Goal: Task Accomplishment & Management: Manage account settings

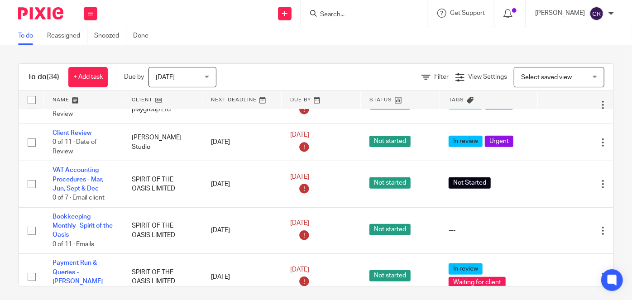
scroll to position [288, 0]
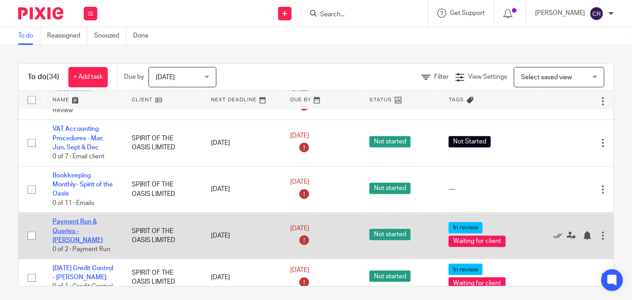
drag, startPoint x: 83, startPoint y: 223, endPoint x: 62, endPoint y: 215, distance: 23.1
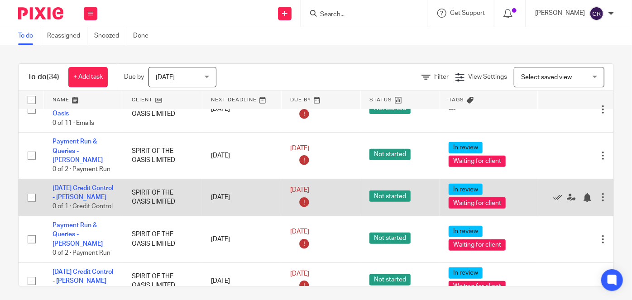
scroll to position [412, 0]
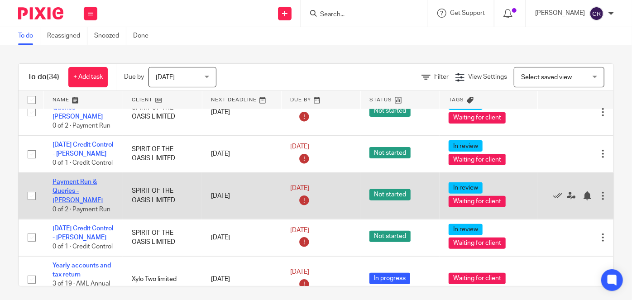
drag, startPoint x: 81, startPoint y: 173, endPoint x: 72, endPoint y: 172, distance: 8.7
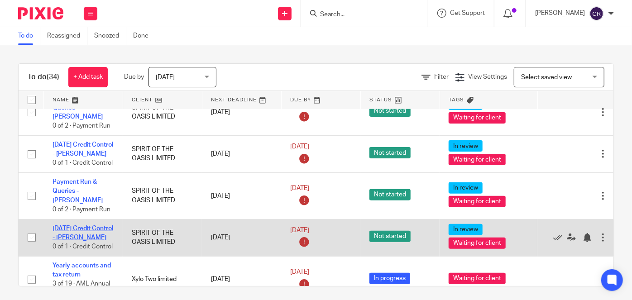
drag, startPoint x: 78, startPoint y: 211, endPoint x: 63, endPoint y: 206, distance: 15.3
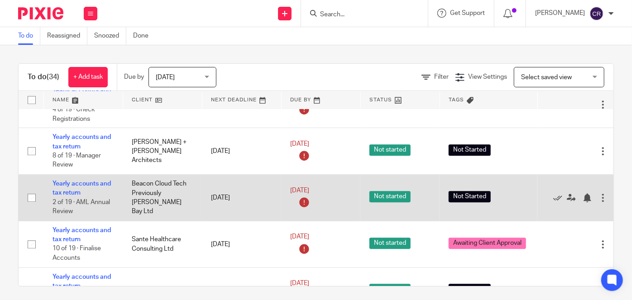
scroll to position [1291, 0]
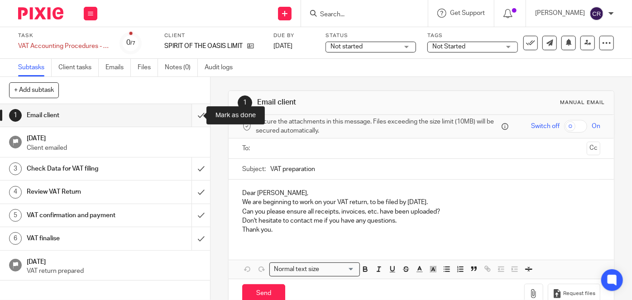
click at [195, 119] on input "submit" at bounding box center [105, 115] width 210 height 23
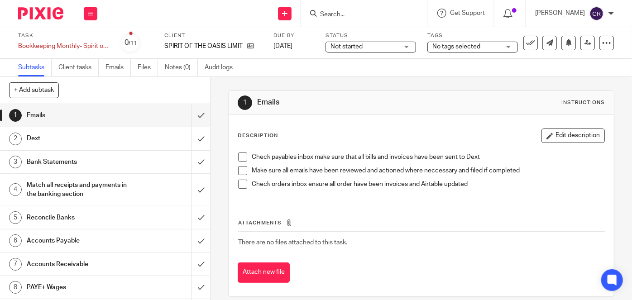
click at [239, 155] on span at bounding box center [242, 157] width 9 height 9
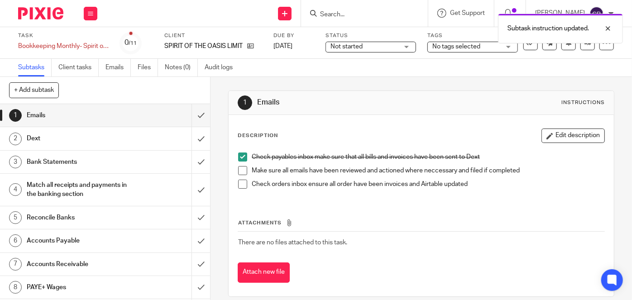
click at [243, 176] on li "Make sure all emails have been reviewed and actioned where neccessary and filed…" at bounding box center [421, 173] width 366 height 14
click at [241, 169] on span at bounding box center [242, 170] width 9 height 9
click at [238, 184] on span at bounding box center [242, 184] width 9 height 9
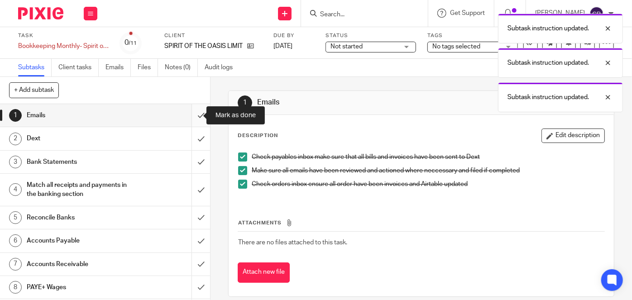
click at [196, 117] on input "submit" at bounding box center [105, 115] width 210 height 23
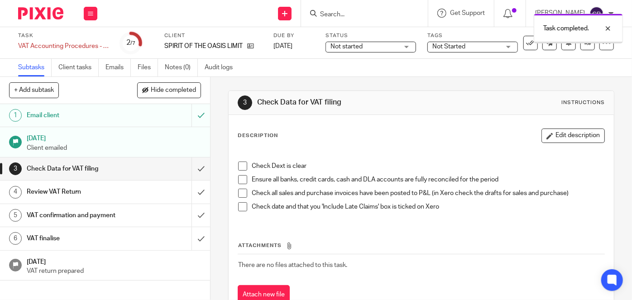
click at [240, 167] on span at bounding box center [242, 166] width 9 height 9
click at [240, 180] on span at bounding box center [242, 179] width 9 height 9
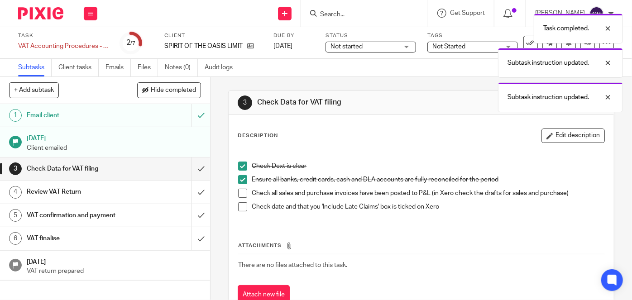
click at [243, 196] on span at bounding box center [242, 193] width 9 height 9
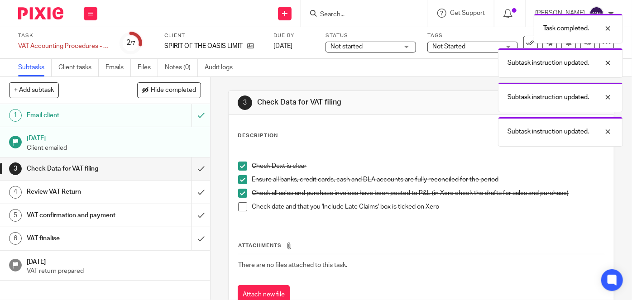
click at [240, 206] on span at bounding box center [242, 206] width 9 height 9
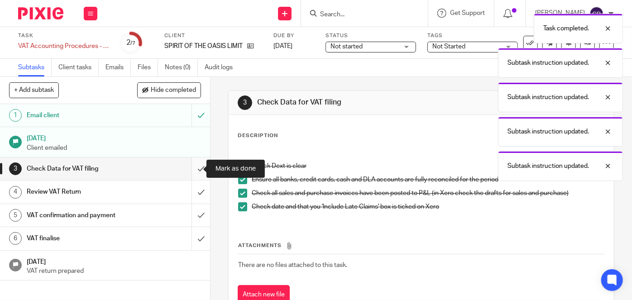
click at [192, 172] on input "submit" at bounding box center [105, 169] width 210 height 23
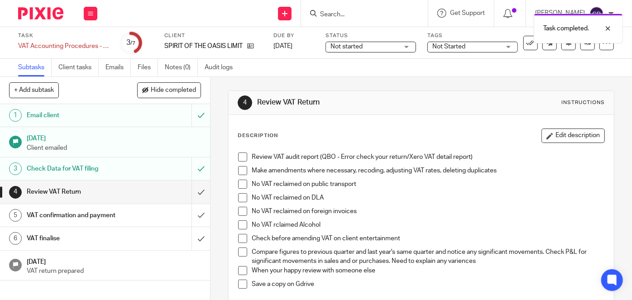
click at [239, 159] on span at bounding box center [242, 157] width 9 height 9
click at [240, 169] on span at bounding box center [242, 170] width 9 height 9
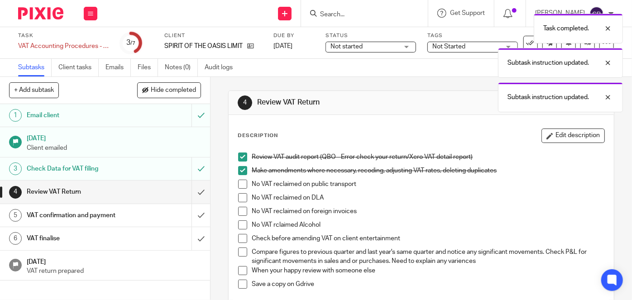
click at [240, 186] on span at bounding box center [242, 184] width 9 height 9
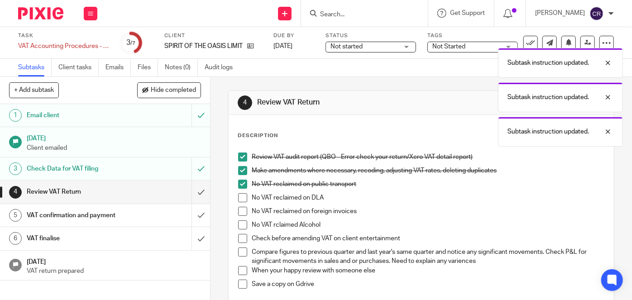
click at [239, 198] on span at bounding box center [242, 197] width 9 height 9
click at [235, 211] on div "Review VAT audit report (QBO - Error check your return/Xero VAT detail report) …" at bounding box center [421, 226] width 375 height 157
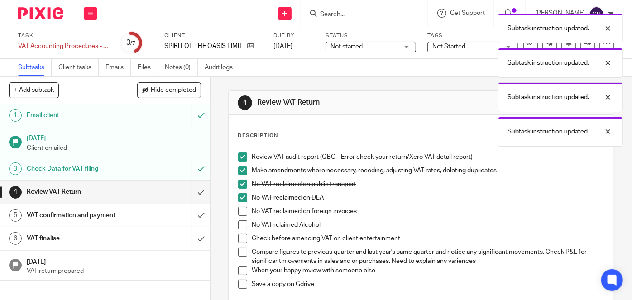
click at [241, 213] on span at bounding box center [242, 211] width 9 height 9
click at [239, 228] on span at bounding box center [242, 224] width 9 height 9
click at [239, 244] on li "Check before amending VAT on client entertainment" at bounding box center [421, 241] width 366 height 14
click at [239, 254] on span at bounding box center [242, 252] width 9 height 9
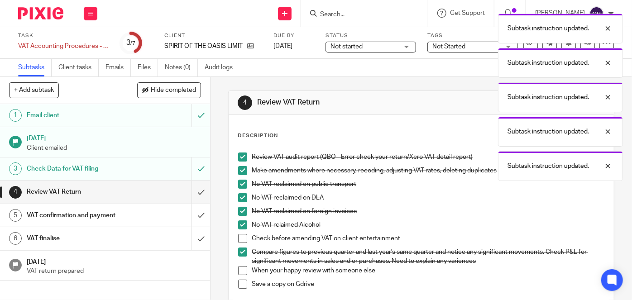
click at [240, 238] on span at bounding box center [242, 238] width 9 height 9
click at [238, 272] on span at bounding box center [242, 270] width 9 height 9
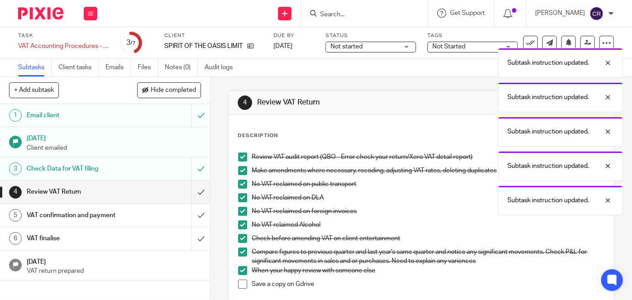
click at [238, 286] on span at bounding box center [242, 284] width 9 height 9
click at [196, 197] on input "submit" at bounding box center [105, 192] width 210 height 23
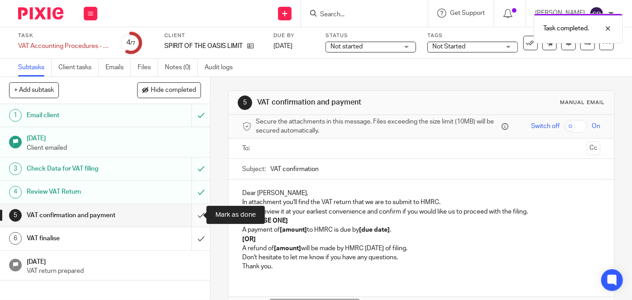
click at [197, 212] on input "submit" at bounding box center [105, 215] width 210 height 23
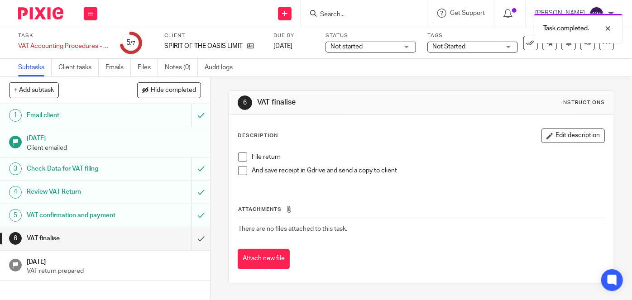
click at [241, 158] on span at bounding box center [242, 157] width 9 height 9
click at [241, 168] on span at bounding box center [242, 170] width 9 height 9
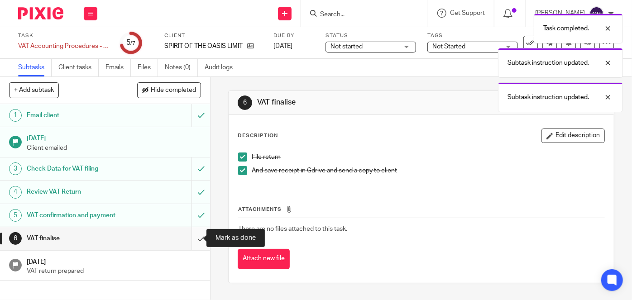
click at [200, 236] on input "submit" at bounding box center [105, 238] width 210 height 23
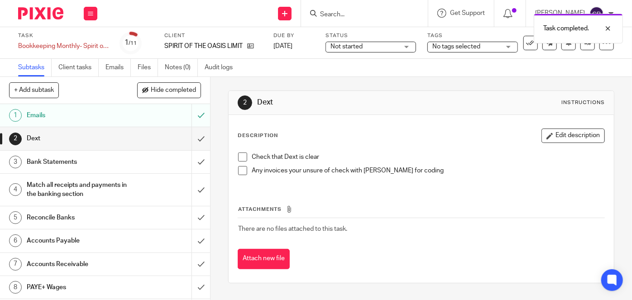
click at [239, 157] on span at bounding box center [242, 157] width 9 height 9
click at [238, 179] on li "Any invoices your unsure of check with Sam for coding" at bounding box center [421, 173] width 366 height 14
click at [238, 172] on span at bounding box center [242, 170] width 9 height 9
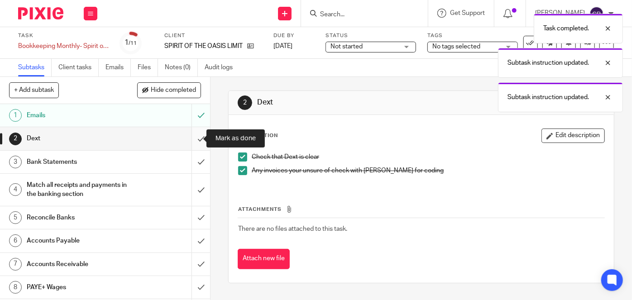
click at [192, 139] on input "submit" at bounding box center [105, 138] width 210 height 23
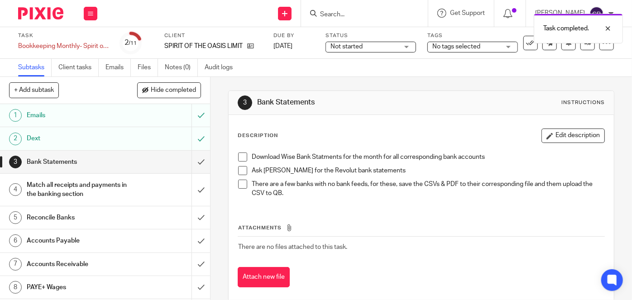
click at [241, 158] on span at bounding box center [242, 157] width 9 height 9
click at [241, 164] on li "Download Wise Bank Statments for the month for all corresponding bank accounts" at bounding box center [421, 160] width 366 height 14
click at [240, 168] on span at bounding box center [242, 170] width 9 height 9
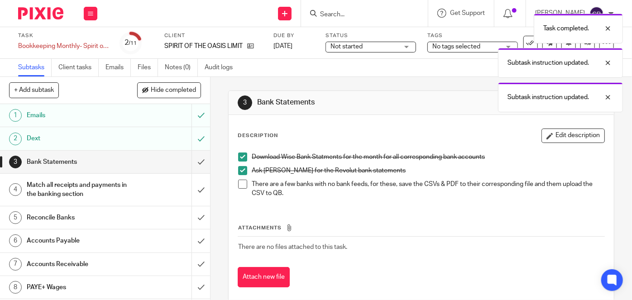
click at [240, 184] on span at bounding box center [242, 184] width 9 height 9
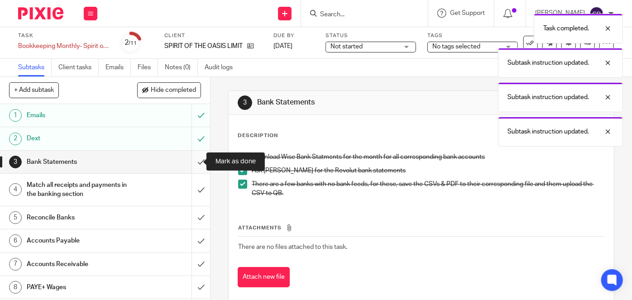
click at [198, 160] on input "submit" at bounding box center [105, 162] width 210 height 23
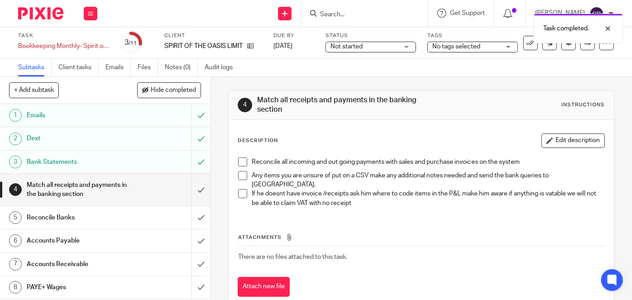
click at [241, 160] on span at bounding box center [242, 162] width 9 height 9
click at [241, 170] on li "Reconcile all incoming and out going payments with sales and purchase invoices …" at bounding box center [421, 165] width 366 height 14
click at [239, 173] on span at bounding box center [242, 175] width 9 height 9
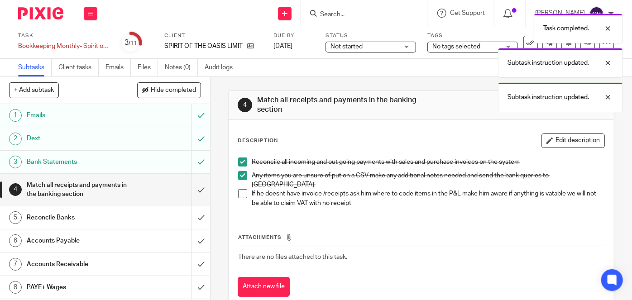
click at [239, 189] on span at bounding box center [242, 193] width 9 height 9
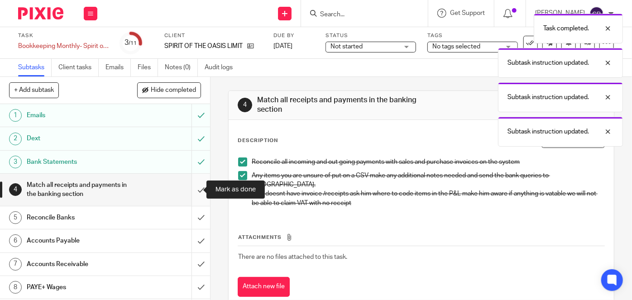
click at [198, 190] on input "submit" at bounding box center [105, 190] width 210 height 32
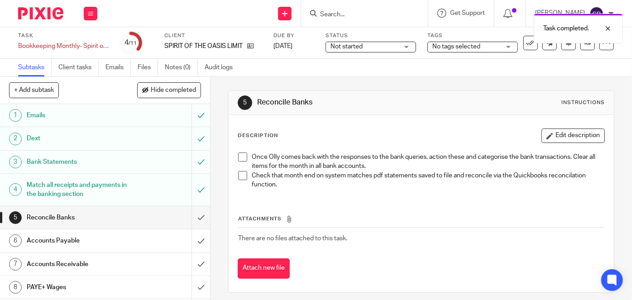
click at [243, 153] on span at bounding box center [242, 157] width 9 height 9
click at [238, 174] on span at bounding box center [242, 175] width 9 height 9
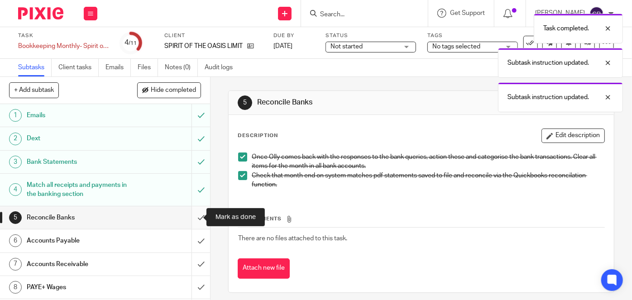
click at [194, 215] on input "submit" at bounding box center [105, 217] width 210 height 23
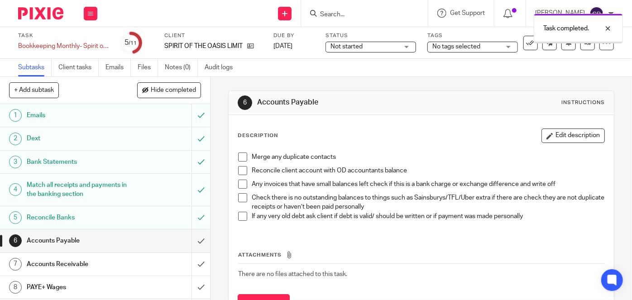
scroll to position [67, 0]
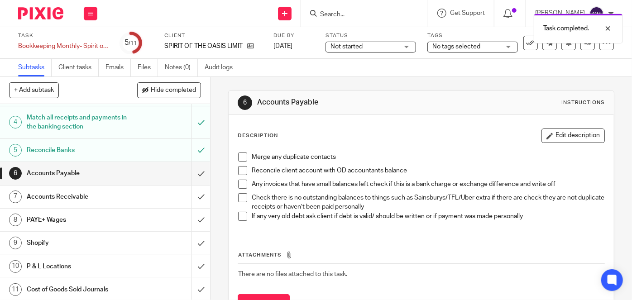
click at [238, 158] on span at bounding box center [242, 157] width 9 height 9
click at [238, 170] on span at bounding box center [242, 170] width 9 height 9
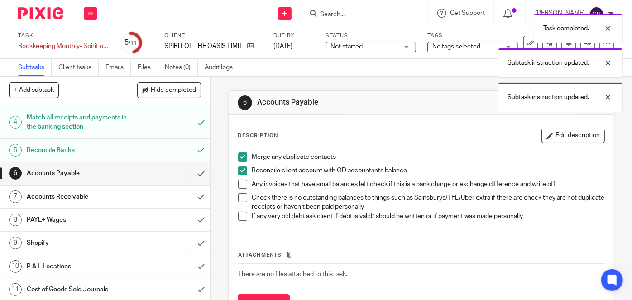
click at [238, 185] on span at bounding box center [242, 184] width 9 height 9
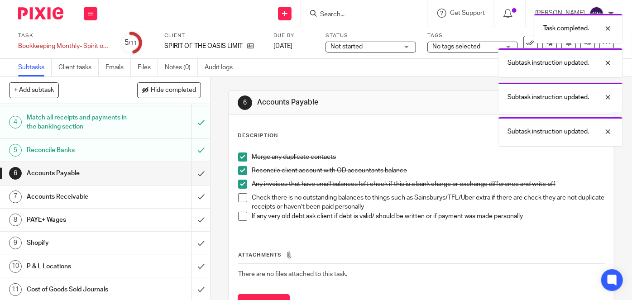
click at [239, 193] on span at bounding box center [242, 197] width 9 height 9
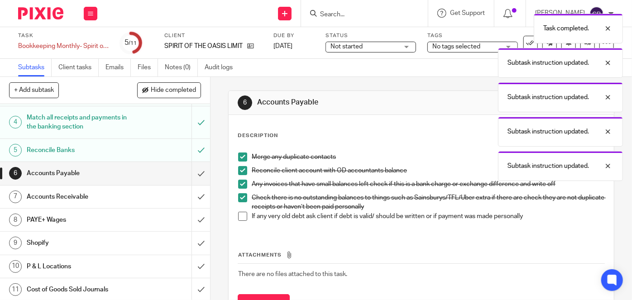
click at [239, 204] on li "Check there is no outstanding balances to things such as Sainsburys/TFL/Uber ex…" at bounding box center [421, 202] width 366 height 19
click at [239, 209] on li "Check there is no outstanding balances to things such as Sainsburys/TFL/Uber ex…" at bounding box center [421, 202] width 366 height 19
click at [239, 214] on span at bounding box center [242, 216] width 9 height 9
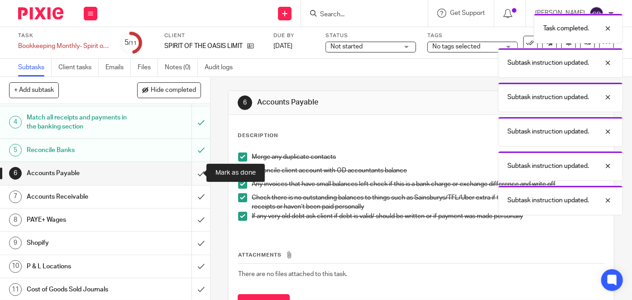
click at [196, 174] on input "submit" at bounding box center [105, 173] width 210 height 23
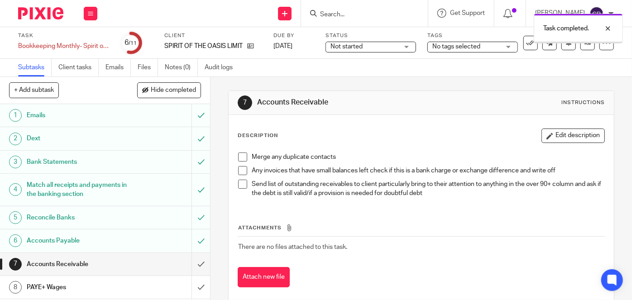
click at [244, 155] on span at bounding box center [242, 157] width 9 height 9
click at [243, 168] on span at bounding box center [242, 170] width 9 height 9
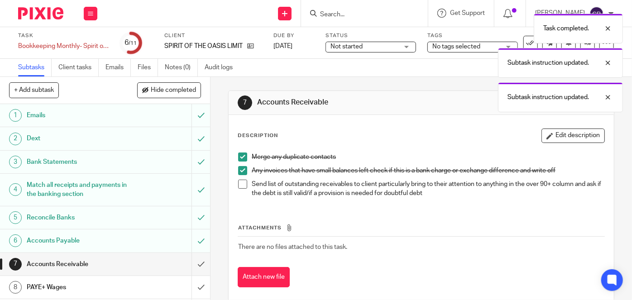
click at [241, 185] on span at bounding box center [242, 184] width 9 height 9
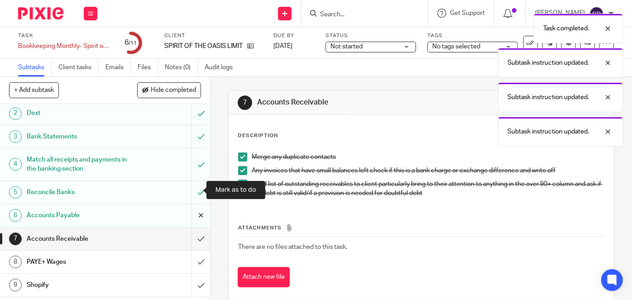
scroll to position [67, 0]
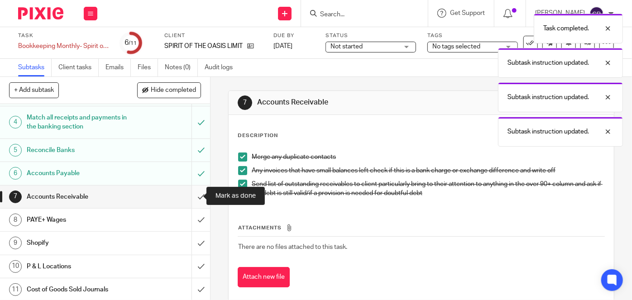
click at [201, 191] on input "submit" at bounding box center [105, 197] width 210 height 23
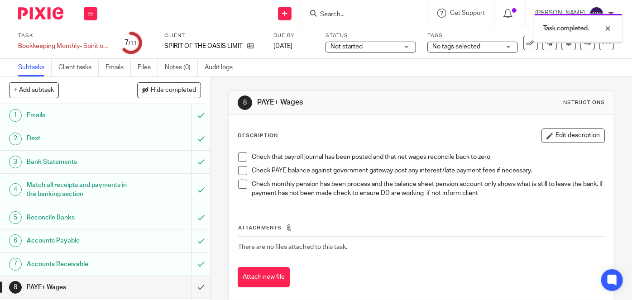
scroll to position [67, 0]
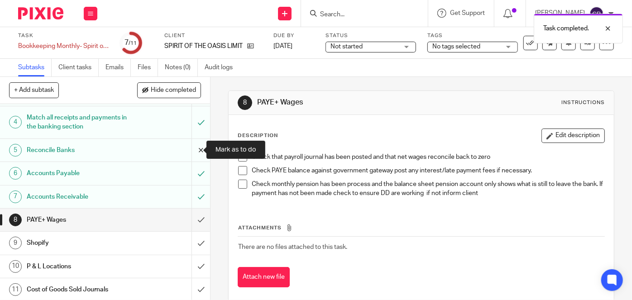
click at [195, 153] on input "submit" at bounding box center [105, 150] width 210 height 23
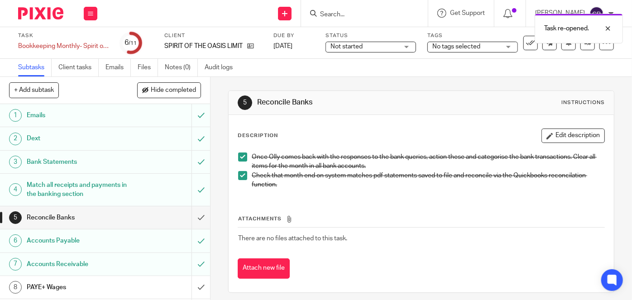
click at [241, 177] on span at bounding box center [242, 175] width 9 height 9
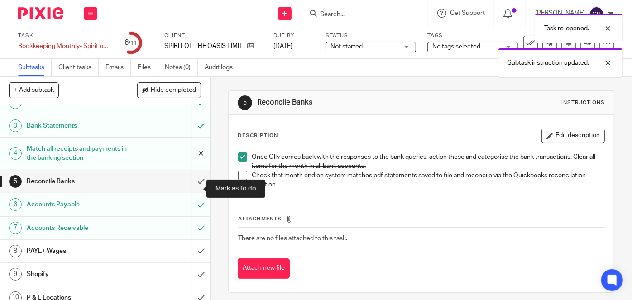
scroll to position [67, 0]
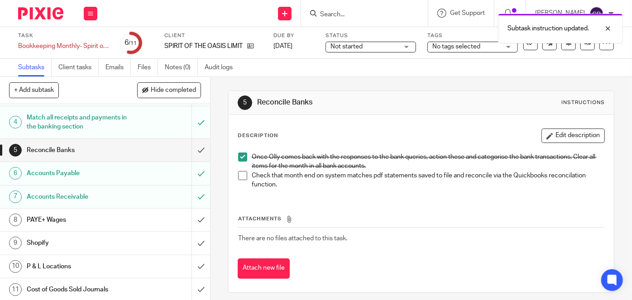
click at [239, 154] on span at bounding box center [242, 157] width 9 height 9
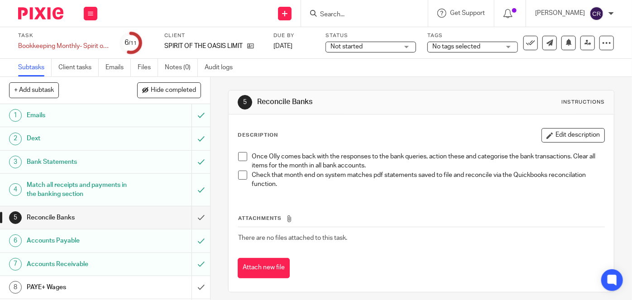
scroll to position [0, 0]
click at [526, 44] on icon at bounding box center [530, 42] width 9 height 9
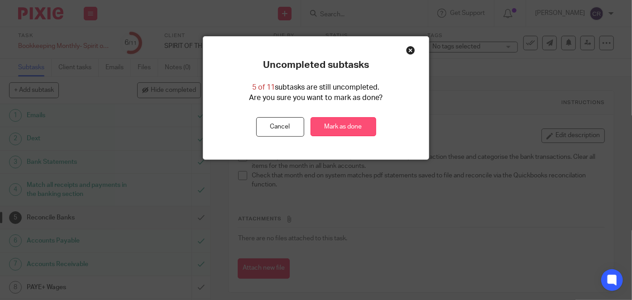
click at [323, 124] on link "Mark as done" at bounding box center [344, 126] width 66 height 19
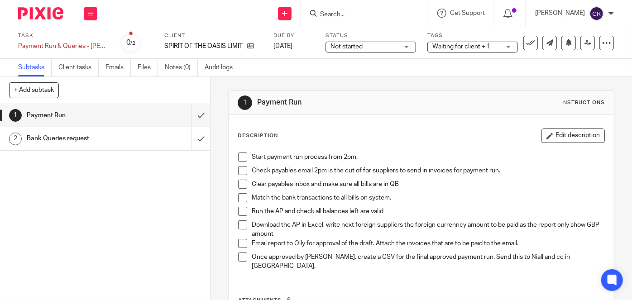
click at [242, 243] on span at bounding box center [242, 243] width 9 height 9
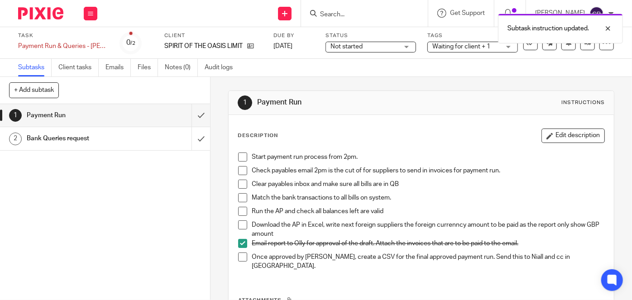
click at [238, 258] on span at bounding box center [242, 257] width 9 height 9
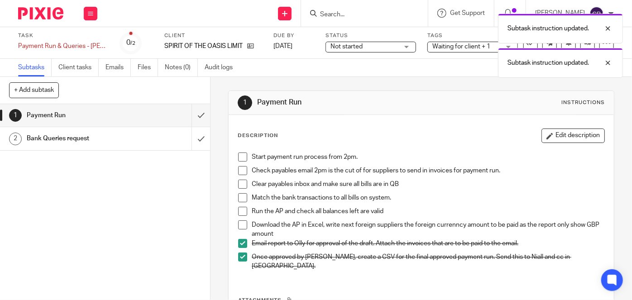
click at [239, 226] on span at bounding box center [242, 224] width 9 height 9
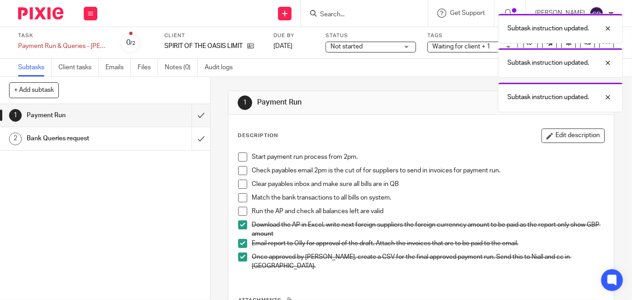
click at [239, 205] on li "Match the bank transactions to all bills on system." at bounding box center [421, 200] width 366 height 14
click at [239, 208] on span at bounding box center [242, 211] width 9 height 9
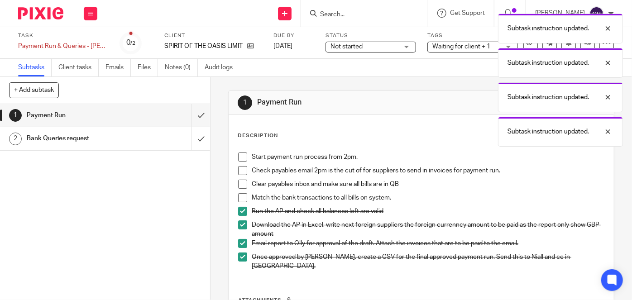
click at [242, 196] on span at bounding box center [242, 197] width 9 height 9
click at [242, 185] on span at bounding box center [242, 184] width 9 height 9
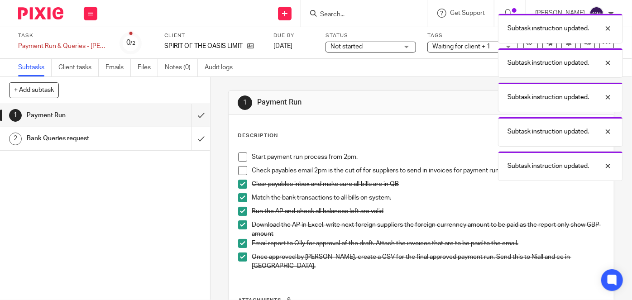
click at [241, 171] on span at bounding box center [242, 170] width 9 height 9
click at [241, 157] on span at bounding box center [242, 157] width 9 height 9
click at [196, 118] on input "submit" at bounding box center [105, 115] width 210 height 23
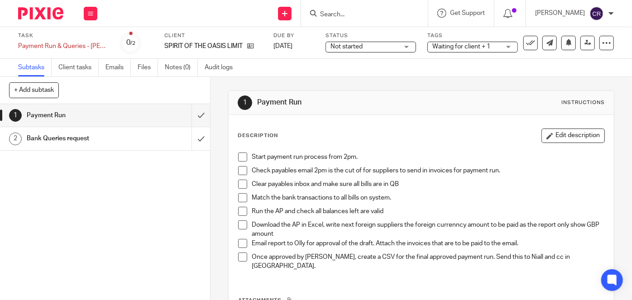
click at [241, 255] on span at bounding box center [242, 257] width 9 height 9
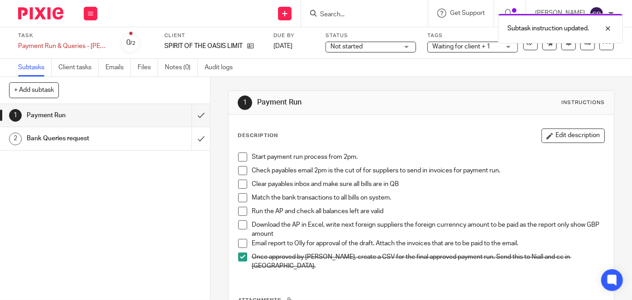
click at [241, 244] on span at bounding box center [242, 243] width 9 height 9
click at [241, 224] on span at bounding box center [242, 224] width 9 height 9
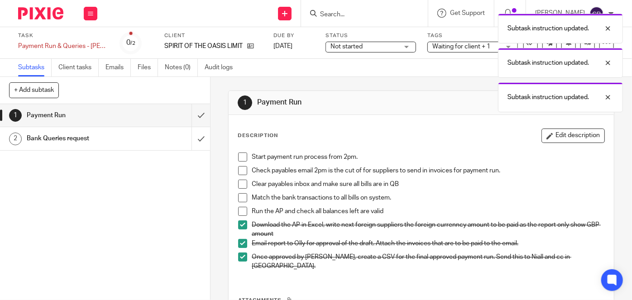
click at [240, 212] on span at bounding box center [242, 211] width 9 height 9
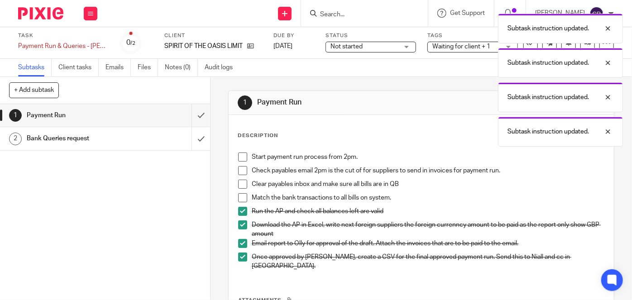
drag, startPoint x: 240, startPoint y: 196, endPoint x: 240, endPoint y: 182, distance: 14.0
click at [240, 196] on span at bounding box center [242, 197] width 9 height 9
click at [240, 180] on span at bounding box center [242, 184] width 9 height 9
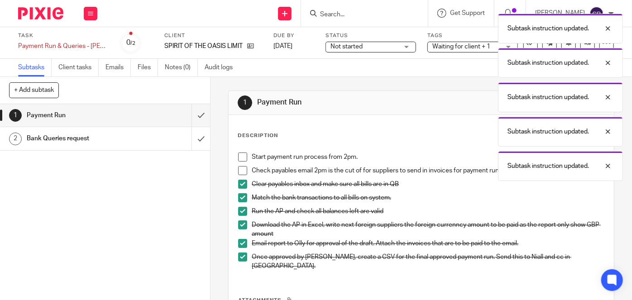
click at [243, 166] on span at bounding box center [242, 170] width 9 height 9
click at [243, 156] on span at bounding box center [242, 157] width 9 height 9
click at [189, 138] on input "submit" at bounding box center [105, 138] width 210 height 23
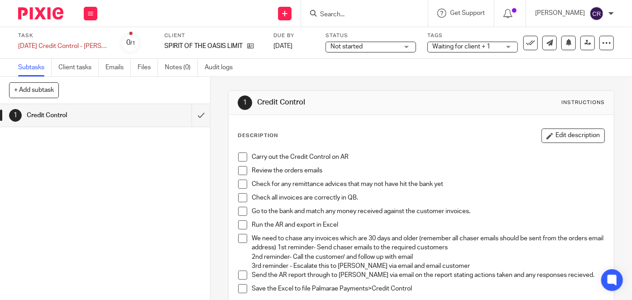
click at [239, 287] on span at bounding box center [242, 288] width 9 height 9
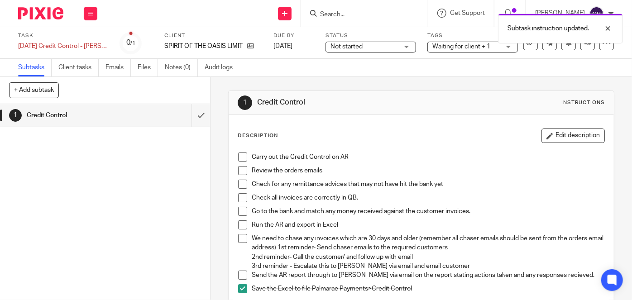
click at [241, 273] on span at bounding box center [242, 275] width 9 height 9
click at [238, 235] on span at bounding box center [242, 238] width 9 height 9
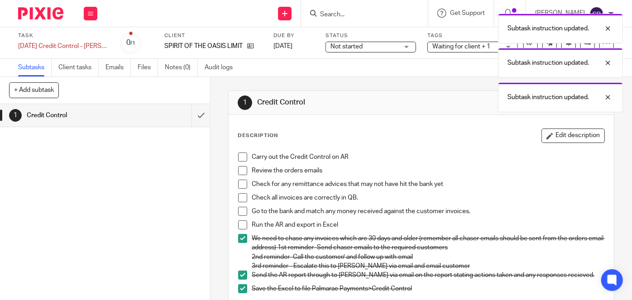
click at [240, 218] on li "Go to the bank and match any money received against the customer invoices." at bounding box center [421, 214] width 366 height 14
click at [240, 220] on span at bounding box center [242, 224] width 9 height 9
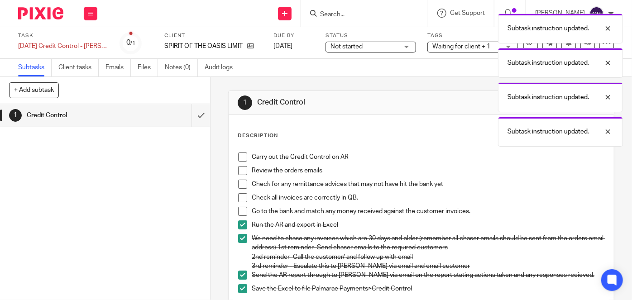
click at [240, 210] on span at bounding box center [242, 211] width 9 height 9
click at [240, 194] on span at bounding box center [242, 197] width 9 height 9
click at [240, 178] on li "Review the orders emails" at bounding box center [421, 173] width 366 height 14
click at [242, 167] on span at bounding box center [242, 170] width 9 height 9
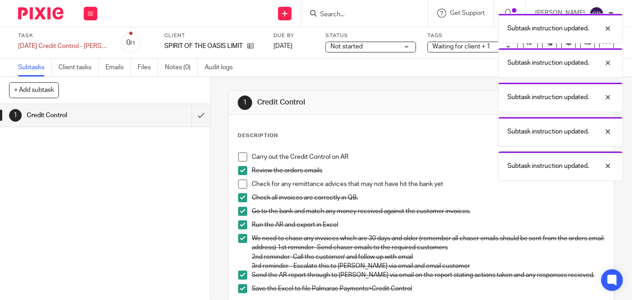
click at [242, 182] on span at bounding box center [242, 184] width 9 height 9
click at [242, 161] on span at bounding box center [242, 157] width 9 height 9
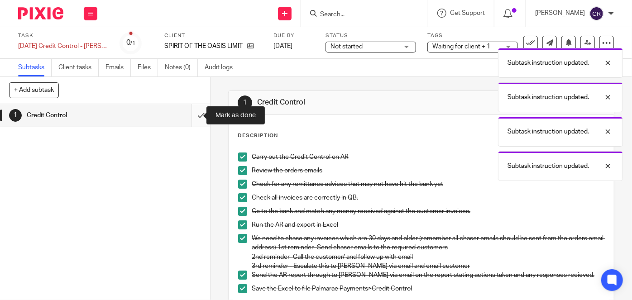
click at [196, 114] on input "submit" at bounding box center [105, 115] width 210 height 23
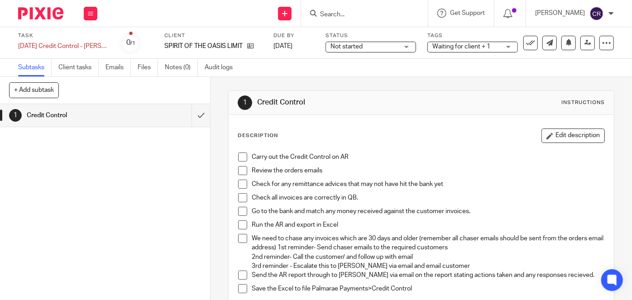
click at [239, 157] on span at bounding box center [242, 157] width 9 height 9
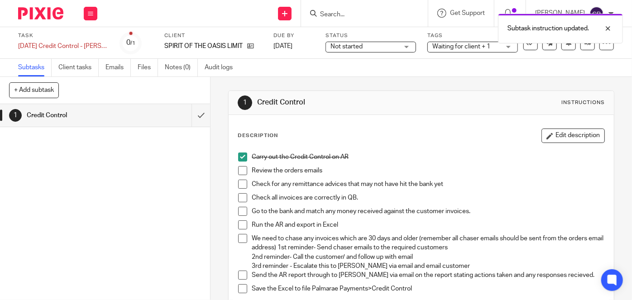
click at [239, 170] on span at bounding box center [242, 170] width 9 height 9
click at [238, 187] on span at bounding box center [242, 184] width 9 height 9
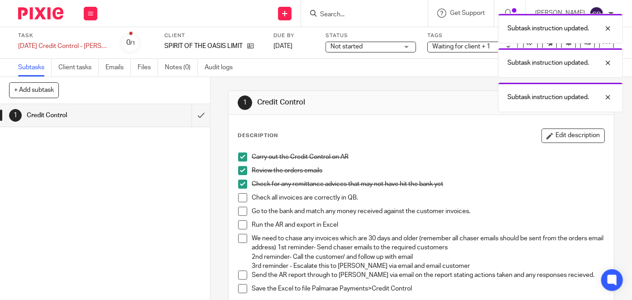
click at [238, 199] on span at bounding box center [242, 197] width 9 height 9
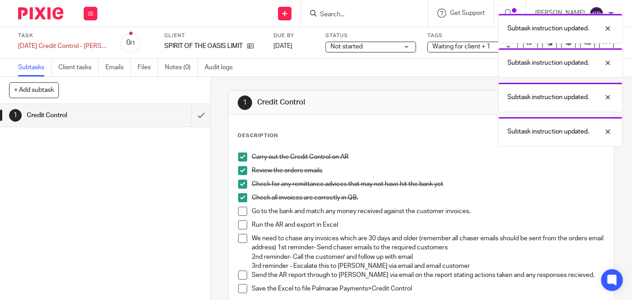
click at [239, 214] on span at bounding box center [242, 211] width 9 height 9
click at [240, 228] on span at bounding box center [242, 224] width 9 height 9
click at [240, 240] on span at bounding box center [242, 238] width 9 height 9
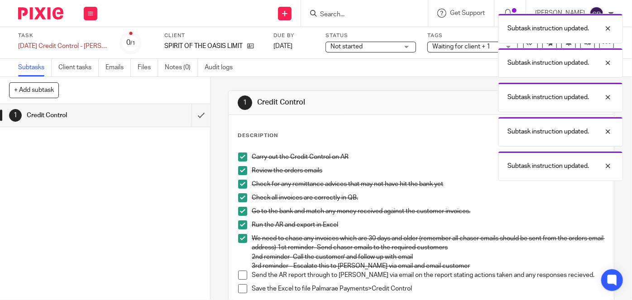
click at [240, 279] on span at bounding box center [242, 275] width 9 height 9
click at [239, 287] on span at bounding box center [242, 288] width 9 height 9
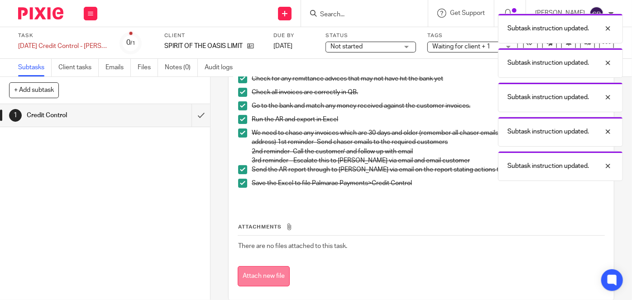
scroll to position [119, 0]
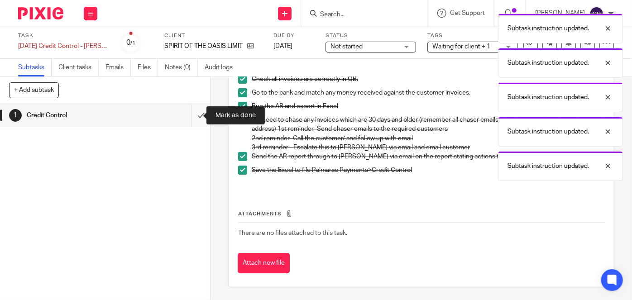
click at [195, 115] on input "submit" at bounding box center [105, 115] width 210 height 23
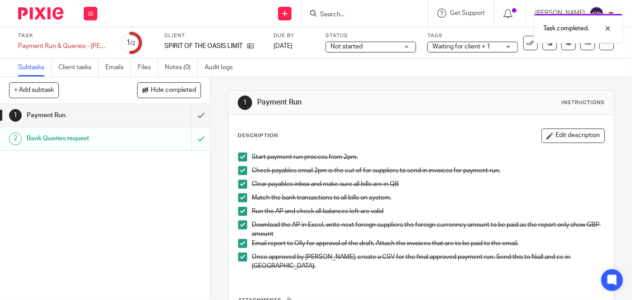
click at [161, 112] on div "Payment Run" at bounding box center [105, 116] width 156 height 14
click at [164, 135] on div "Bank Queries request" at bounding box center [105, 139] width 156 height 14
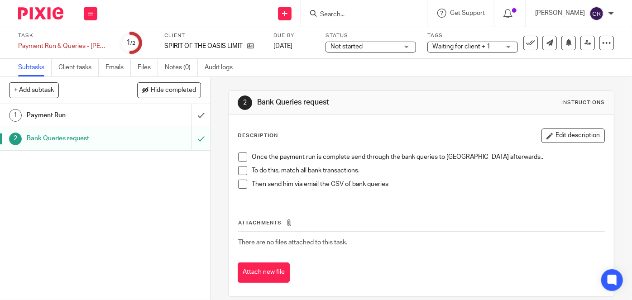
click at [239, 159] on span at bounding box center [242, 157] width 9 height 9
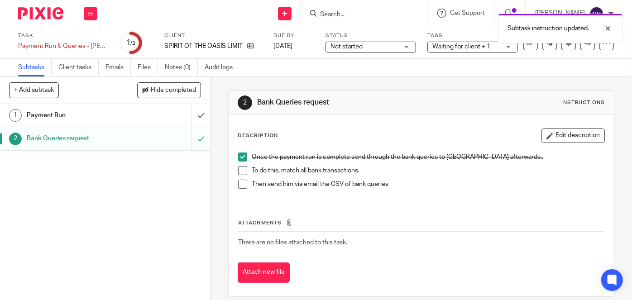
click at [240, 169] on span at bounding box center [242, 170] width 9 height 9
click at [239, 185] on span at bounding box center [242, 184] width 9 height 9
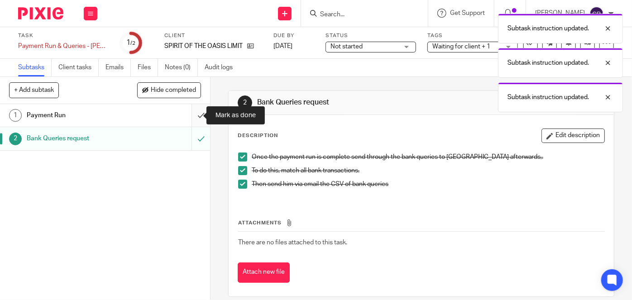
click at [194, 110] on input "submit" at bounding box center [105, 115] width 210 height 23
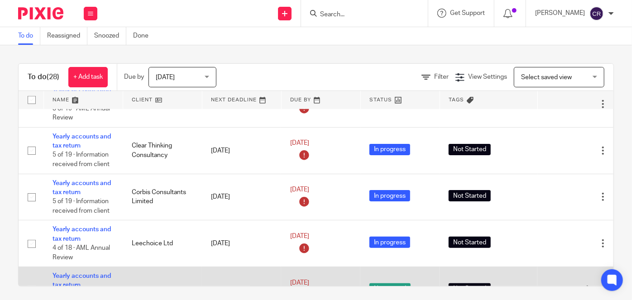
scroll to position [370, 0]
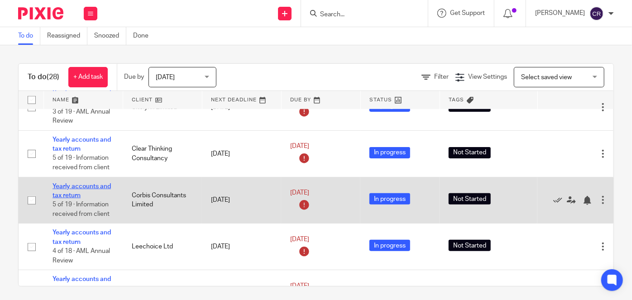
drag, startPoint x: 94, startPoint y: 179, endPoint x: 62, endPoint y: 192, distance: 34.7
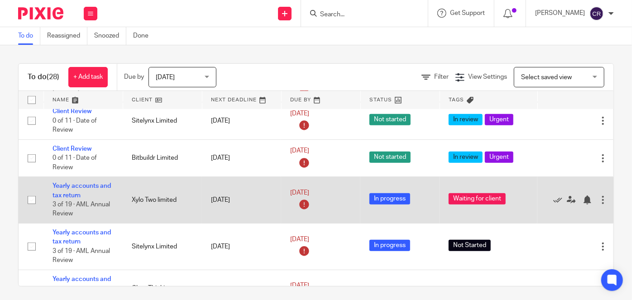
scroll to position [227, 0]
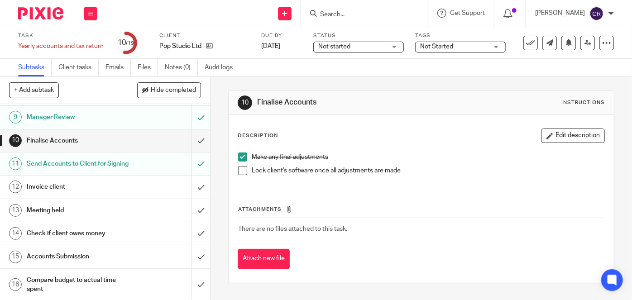
scroll to position [206, 0]
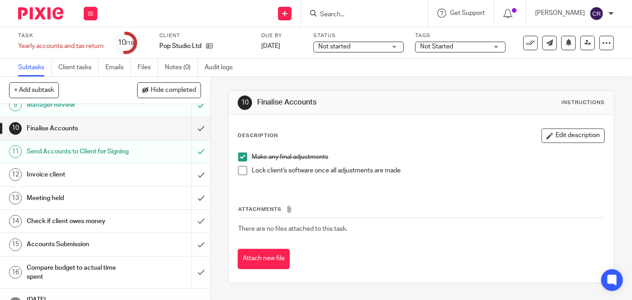
click at [131, 155] on div "Send Accounts to Client for Signing" at bounding box center [105, 152] width 156 height 14
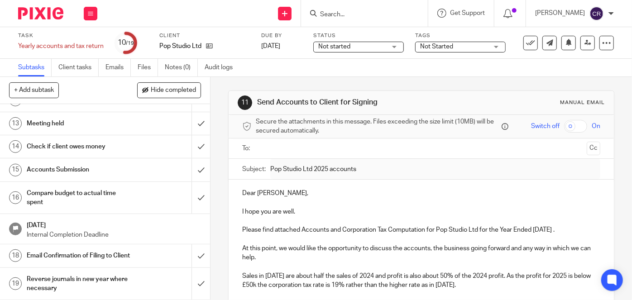
scroll to position [247, 0]
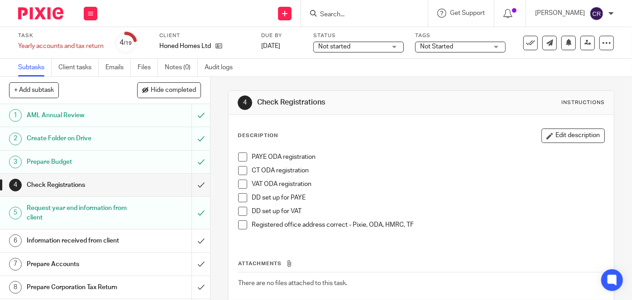
click at [107, 158] on h1 "Prepare Budget" at bounding box center [79, 162] width 104 height 14
